Goal: Use online tool/utility: Utilize a website feature to perform a specific function

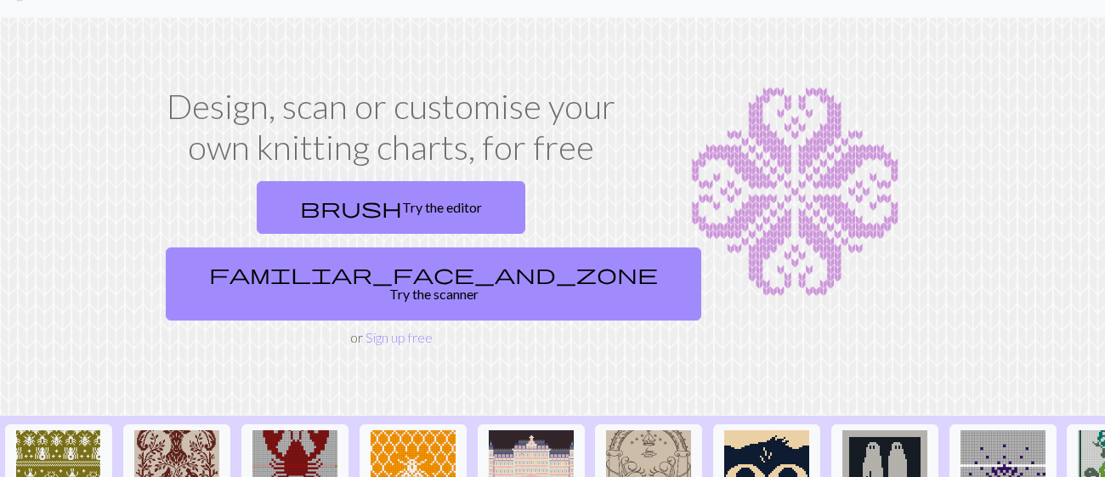
scroll to position [135, 0]
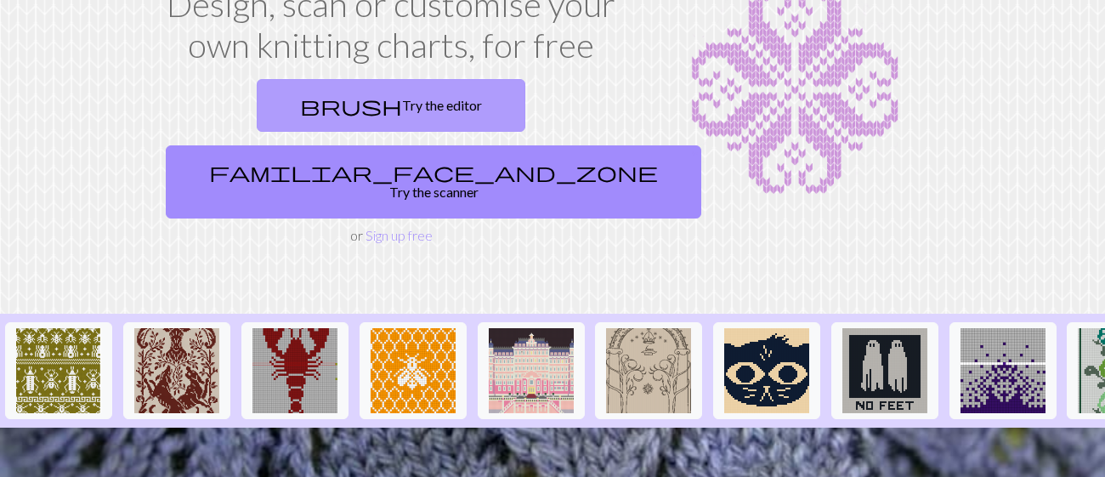
click at [272, 110] on link "brush Try the editor" at bounding box center [391, 105] width 269 height 53
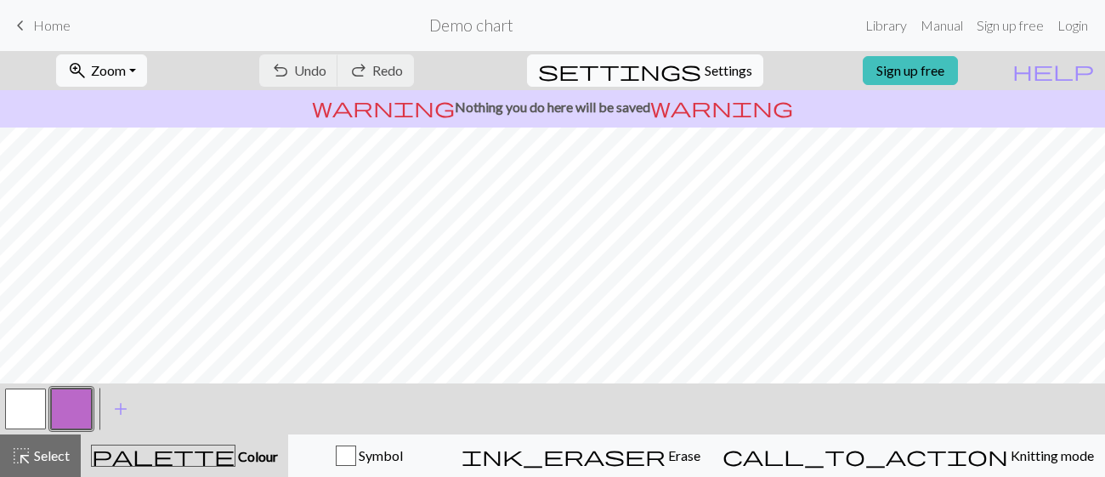
click at [685, 75] on button "settings Settings" at bounding box center [645, 70] width 236 height 32
select select "aran"
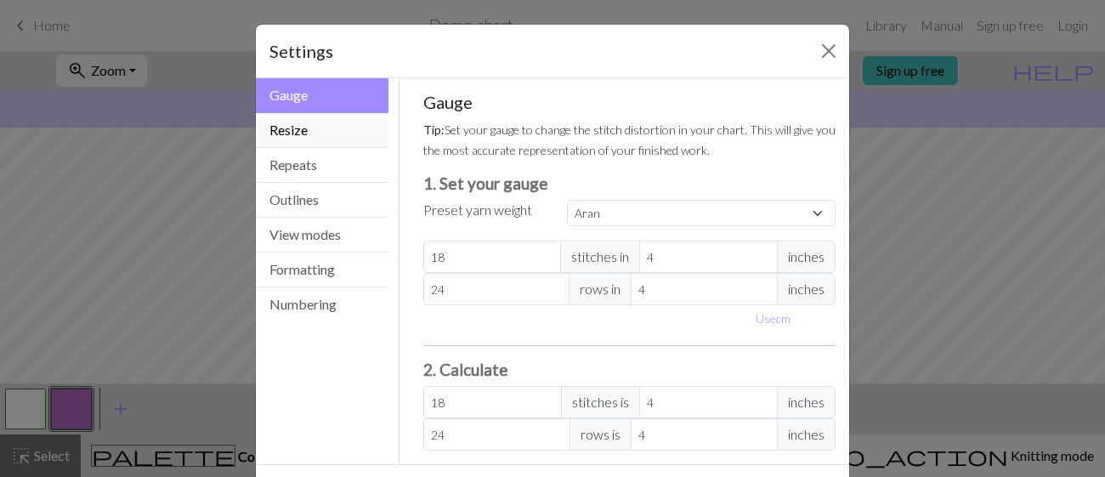
click at [326, 133] on button "Resize" at bounding box center [322, 130] width 133 height 35
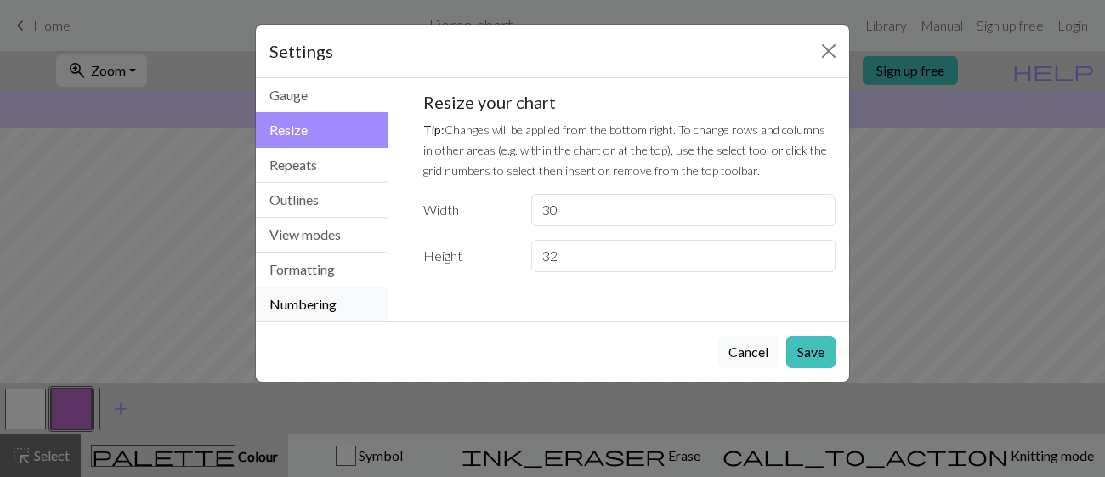
click at [315, 295] on button "Numbering" at bounding box center [322, 304] width 133 height 34
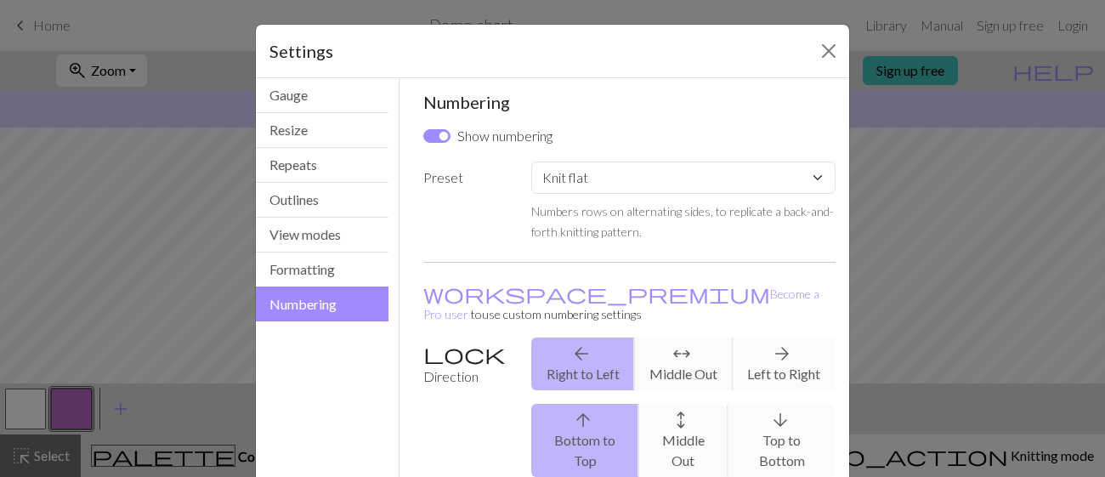
drag, startPoint x: 315, startPoint y: 295, endPoint x: 324, endPoint y: 289, distance: 10.4
click at [324, 289] on button "Numbering" at bounding box center [322, 304] width 133 height 35
click at [827, 53] on button "Close" at bounding box center [828, 50] width 27 height 27
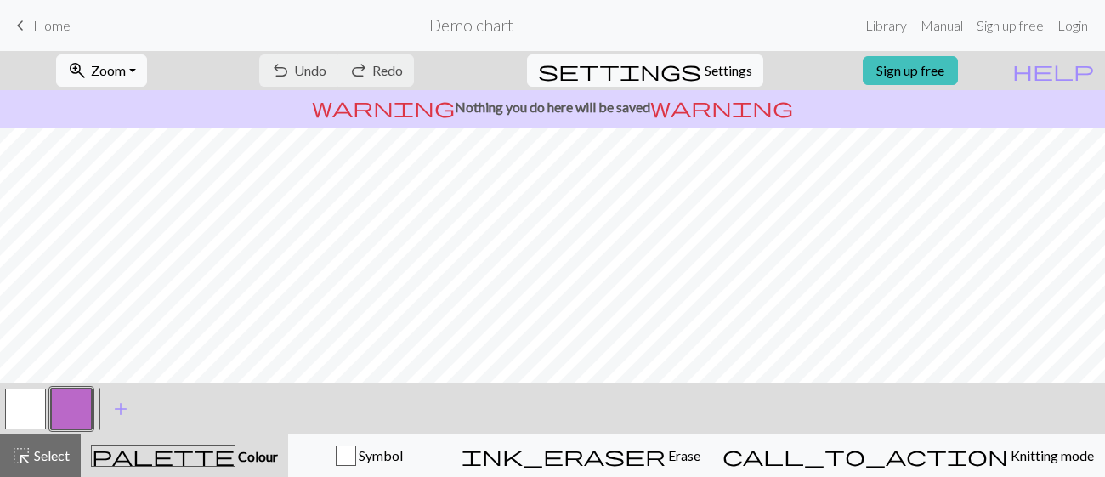
click at [427, 398] on div "< > add Add a colour" at bounding box center [552, 408] width 1105 height 51
click at [31, 405] on button "button" at bounding box center [25, 409] width 41 height 41
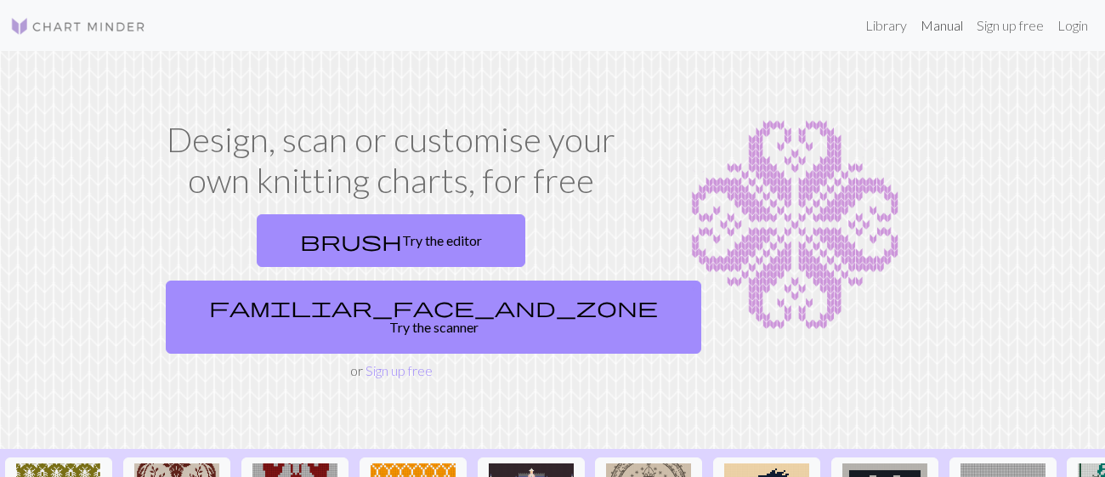
click at [939, 33] on link "Manual" at bounding box center [942, 26] width 56 height 34
